Goal: Task Accomplishment & Management: Manage account settings

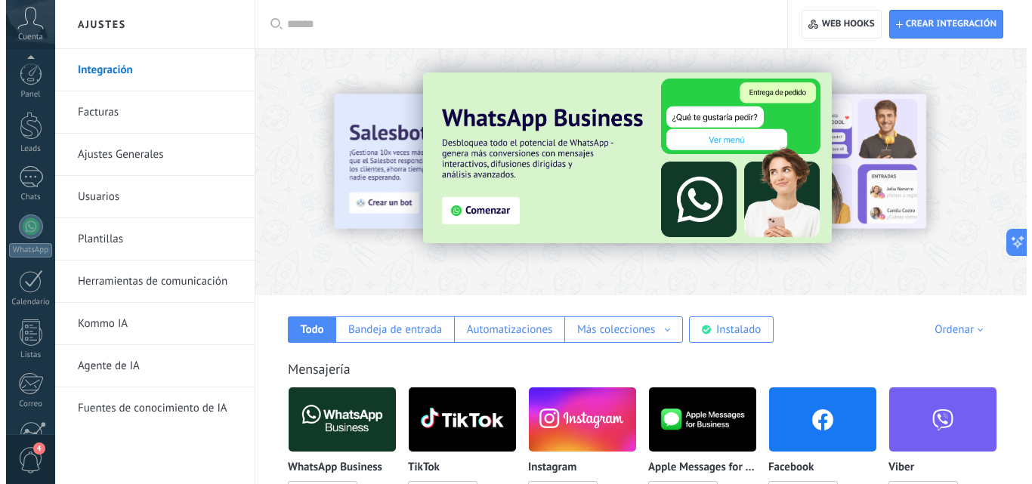
scroll to position [144, 0]
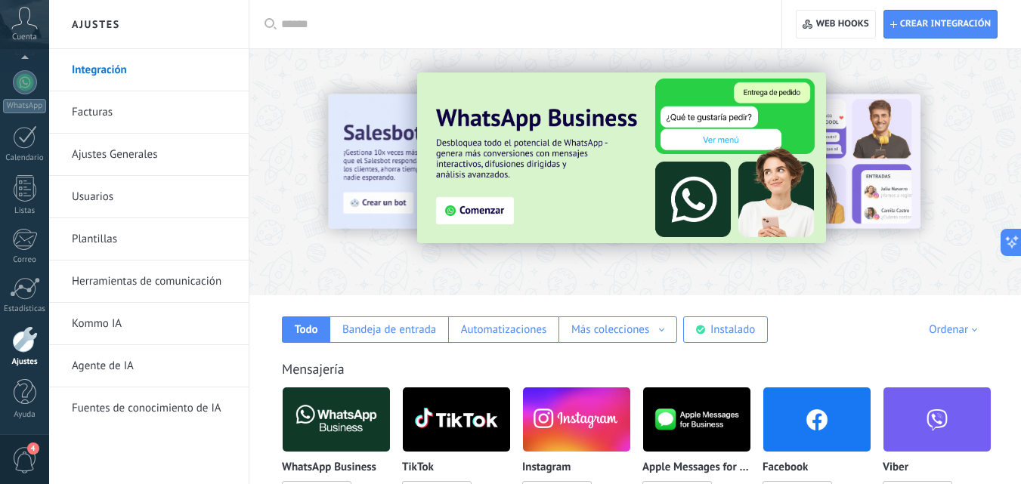
click at [26, 36] on span "Cuenta" at bounding box center [24, 37] width 25 height 10
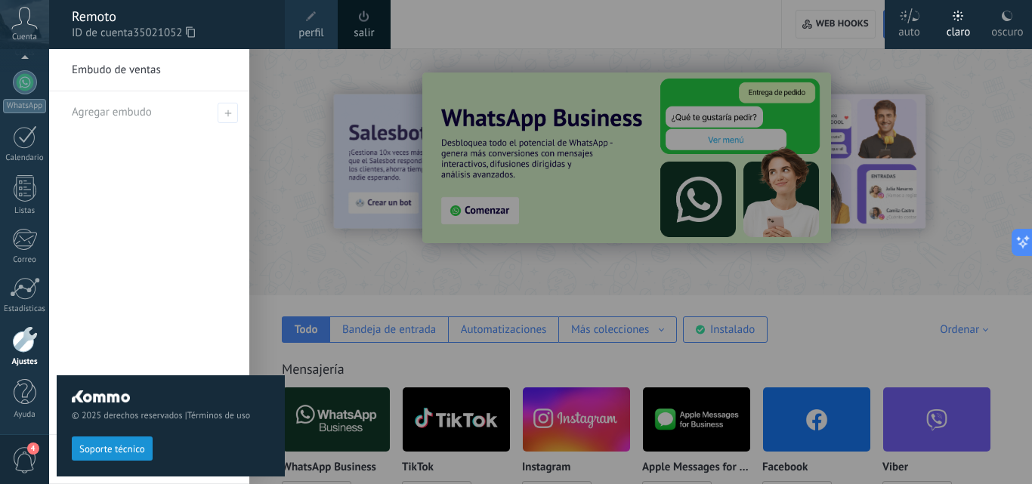
click at [315, 17] on span at bounding box center [311, 16] width 11 height 11
